Goal: Transaction & Acquisition: Purchase product/service

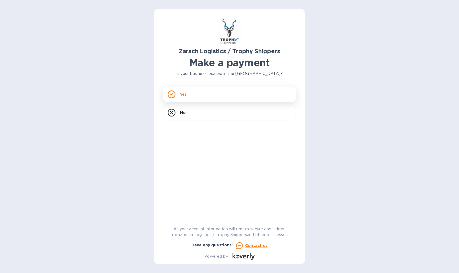
click at [174, 95] on icon at bounding box center [172, 94] width 8 height 8
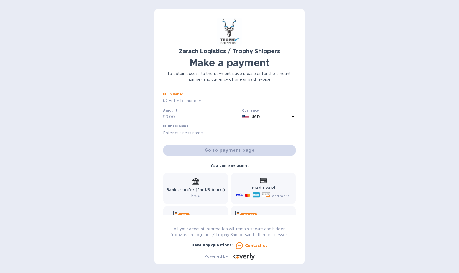
click at [199, 104] on input "text" at bounding box center [232, 101] width 129 height 8
type input "B00173042"
click at [215, 134] on input "text" at bounding box center [229, 133] width 133 height 8
type input "[PERSON_NAME]"
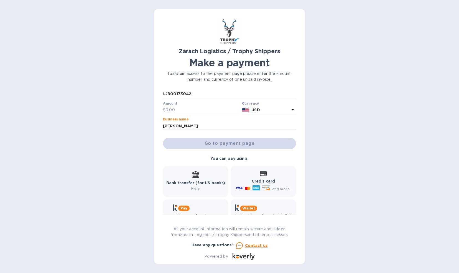
scroll to position [5, 0]
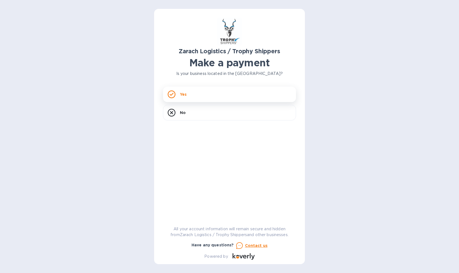
click at [198, 93] on div "Yes" at bounding box center [229, 95] width 133 height 16
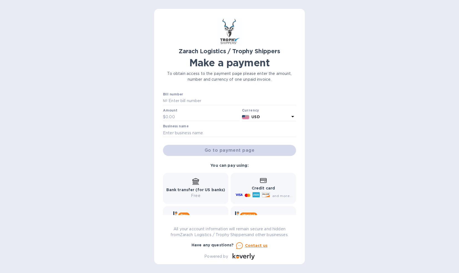
click at [239, 113] on div "Amount $" at bounding box center [201, 115] width 79 height 16
click at [255, 115] on b "USD" at bounding box center [256, 117] width 8 height 4
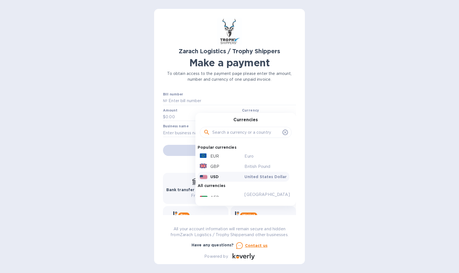
click at [252, 115] on div "Currencies Popular currencies EUR Euro GBP British Pound USD United States Doll…" at bounding box center [246, 159] width 101 height 93
click at [237, 175] on div "USD" at bounding box center [221, 177] width 45 height 8
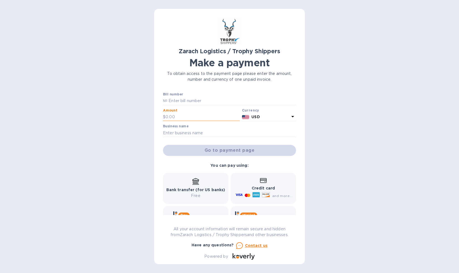
click at [185, 115] on input "text" at bounding box center [203, 117] width 74 height 8
type input "1,295"
click at [195, 133] on input "text" at bounding box center [229, 133] width 133 height 8
type input "[PERSON_NAME]"
click at [201, 99] on input "text" at bounding box center [232, 101] width 129 height 8
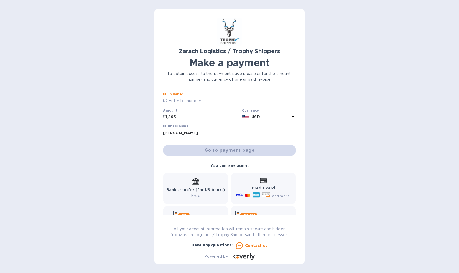
type input "B00173042"
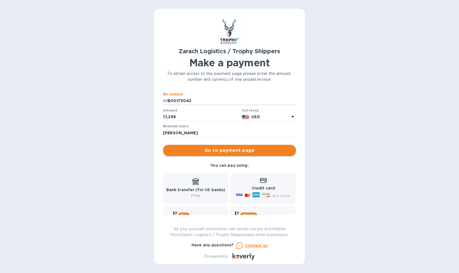
click at [216, 152] on span "Go to payment page" at bounding box center [230, 150] width 124 height 7
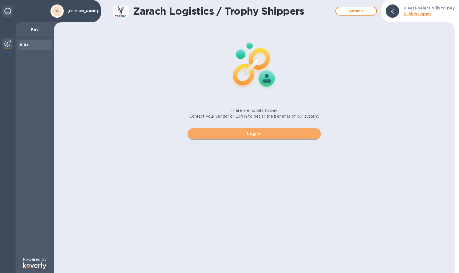
click at [253, 135] on span "Log in" at bounding box center [254, 133] width 124 height 7
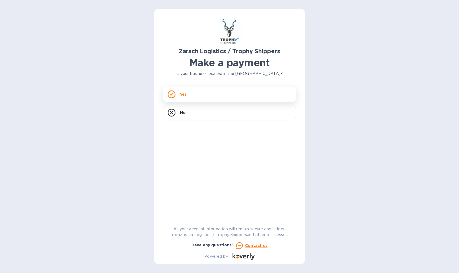
click at [175, 93] on icon at bounding box center [172, 94] width 8 height 8
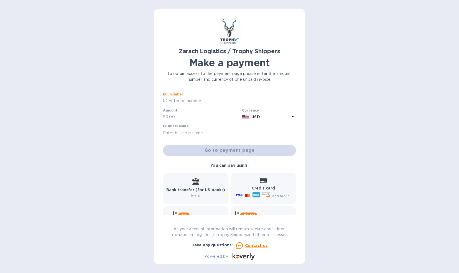
click at [182, 102] on input "text" at bounding box center [232, 101] width 129 height 8
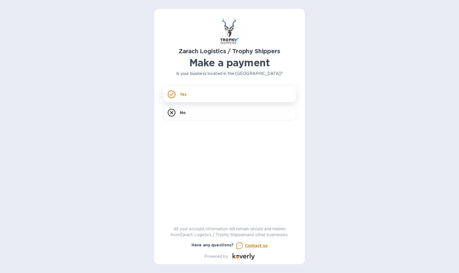
click at [173, 90] on div "Yes" at bounding box center [229, 95] width 133 height 16
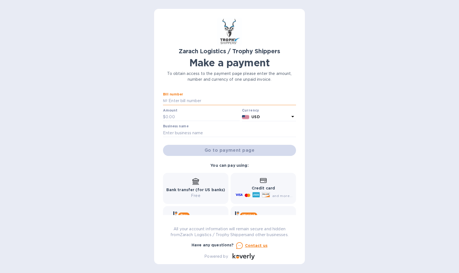
click at [192, 98] on input "text" at bounding box center [232, 101] width 129 height 8
click at [122, 130] on div "Zarach Logistics / Trophy Shippers Make a payment To obtain access to the payme…" at bounding box center [229, 136] width 459 height 273
click at [165, 117] on p "$" at bounding box center [164, 117] width 2 height 6
click at [175, 102] on input "text" at bounding box center [232, 101] width 129 height 8
type input "B00173042"
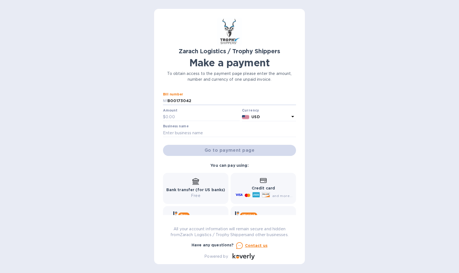
type input "1,295"
type input "[PERSON_NAME]"
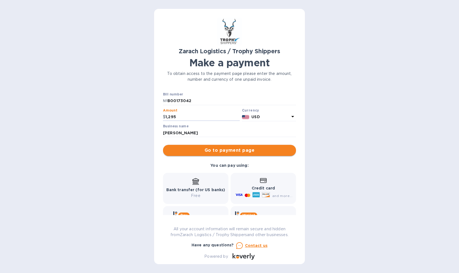
click at [208, 148] on span "Go to payment page" at bounding box center [230, 150] width 124 height 7
